Goal: Task Accomplishment & Management: Manage account settings

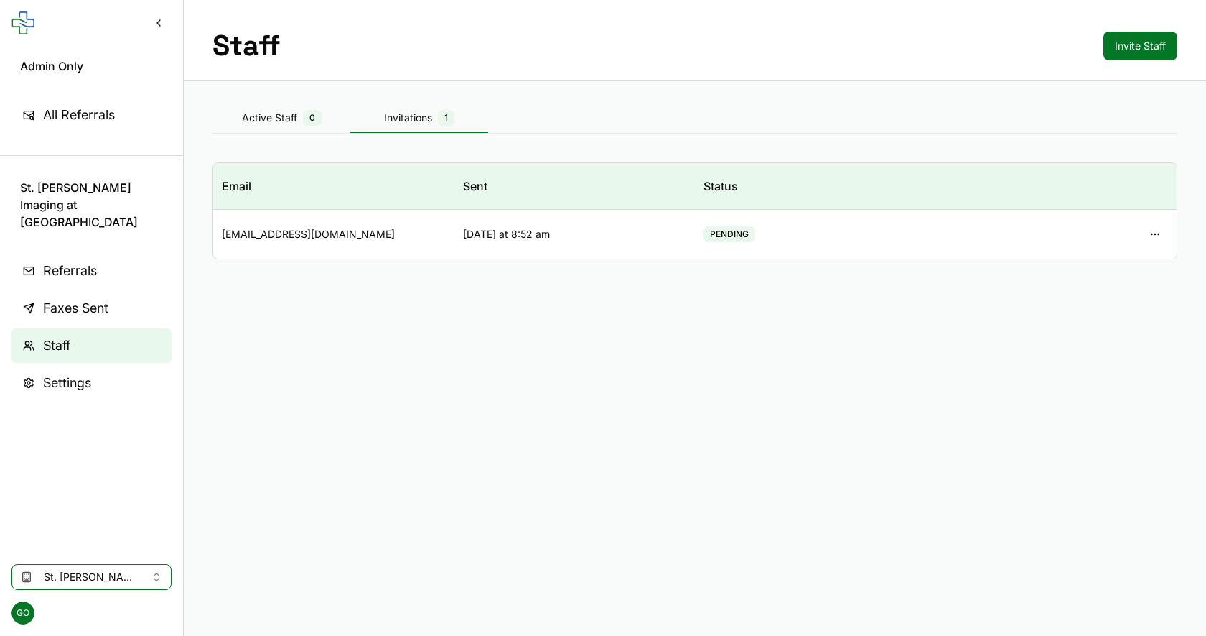
click at [475, 422] on main "Staff Invite Staff Active Staff 0 Invitations 1 Email Sent Status thmascripts@t…" at bounding box center [695, 318] width 1023 height 636
